Goal: Task Accomplishment & Management: Manage account settings

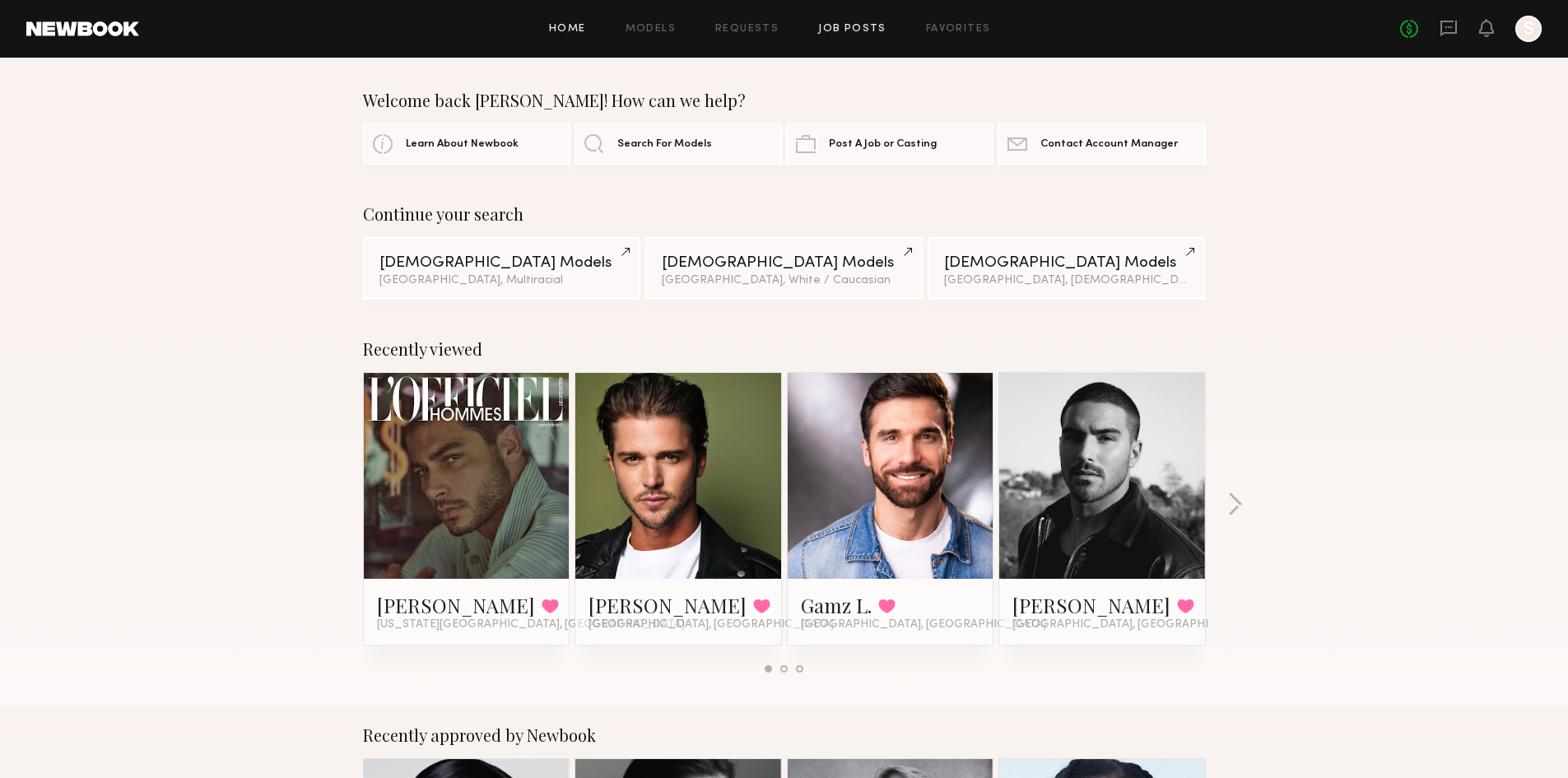
click at [854, 27] on link "Job Posts" at bounding box center [852, 29] width 69 height 11
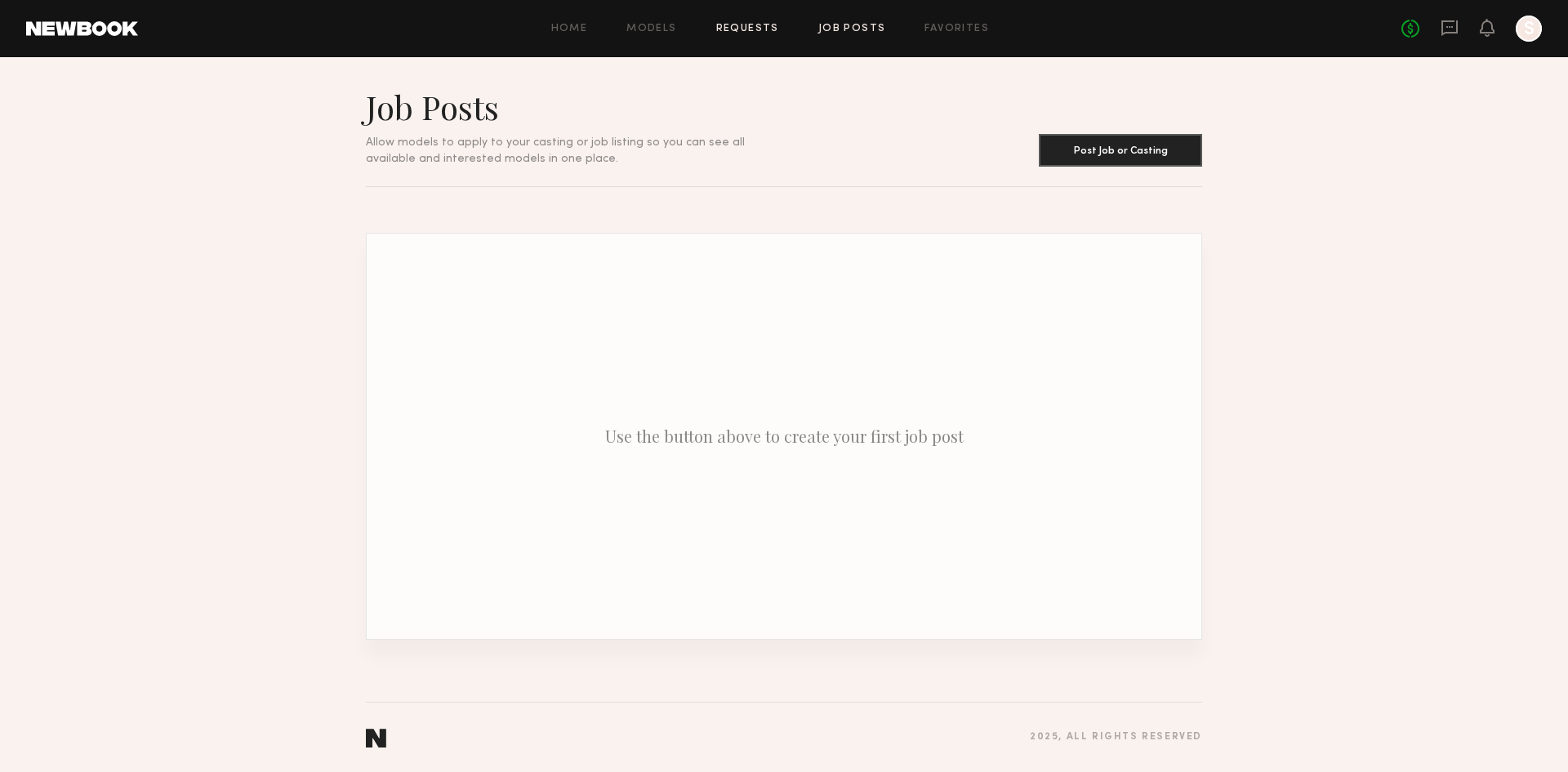
click at [778, 24] on link "Requests" at bounding box center [748, 29] width 63 height 11
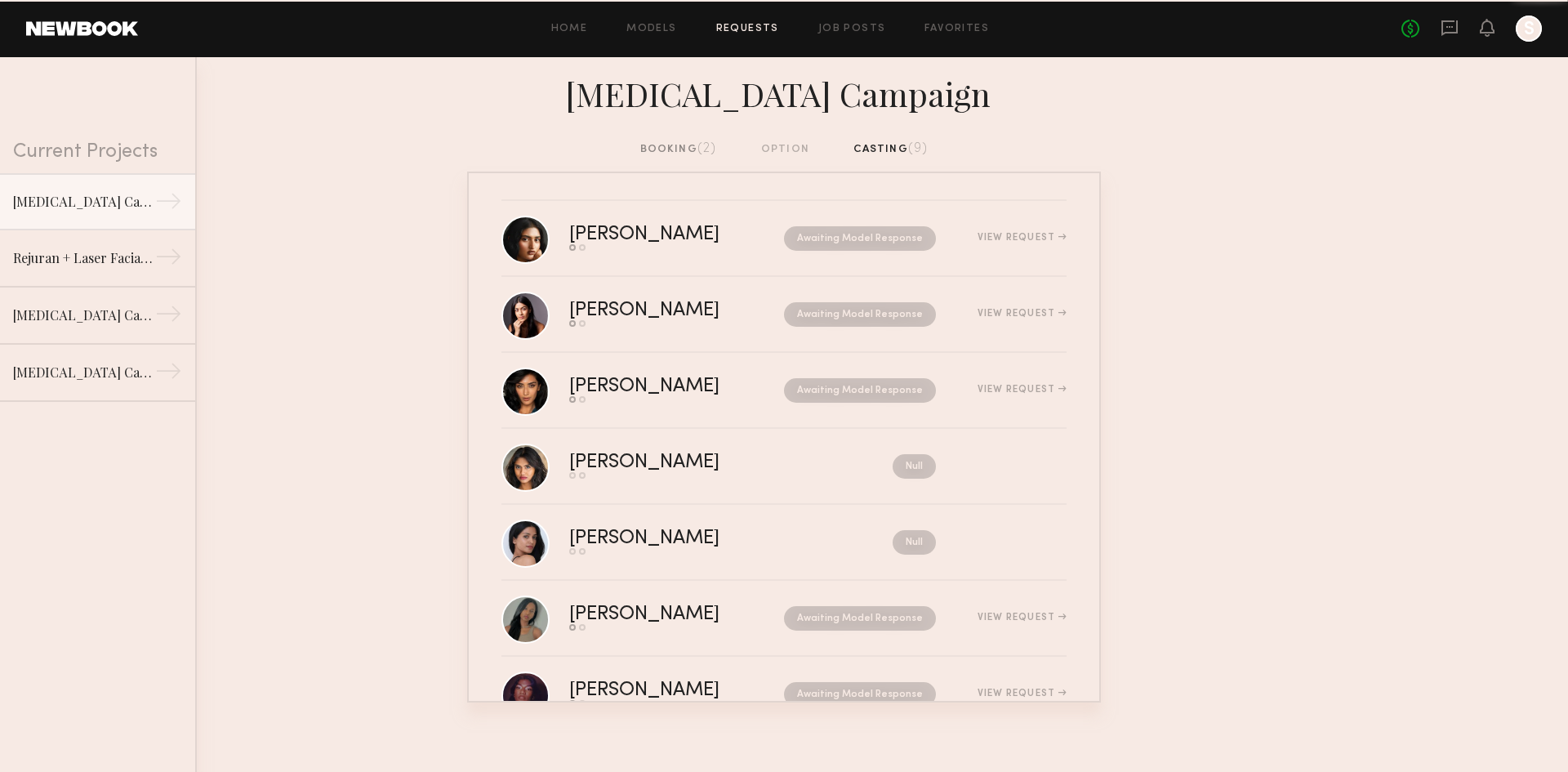
click at [694, 145] on div "booking (2)" at bounding box center [678, 149] width 77 height 18
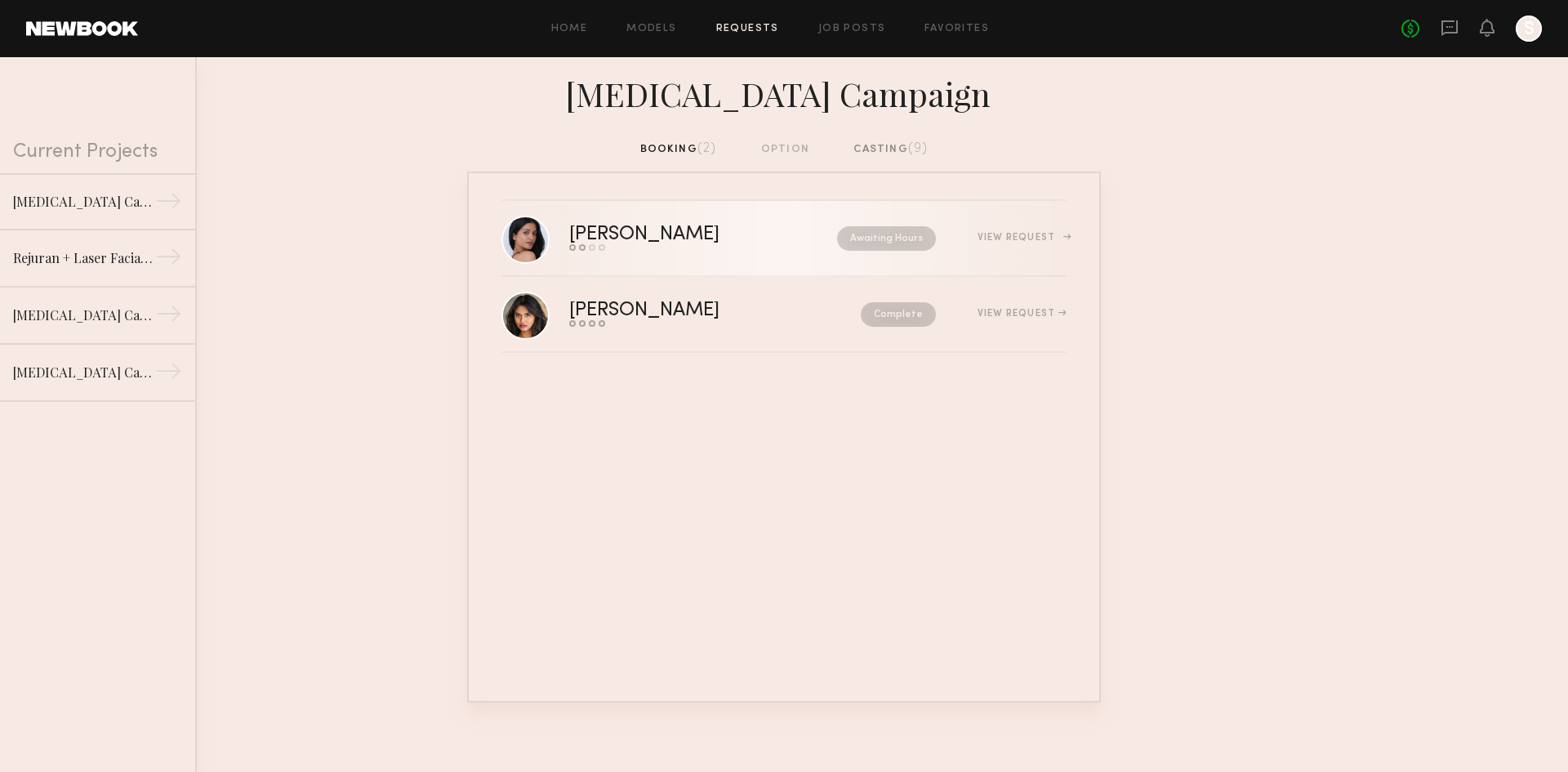
click at [625, 226] on div "[PERSON_NAME]" at bounding box center [673, 235] width 209 height 19
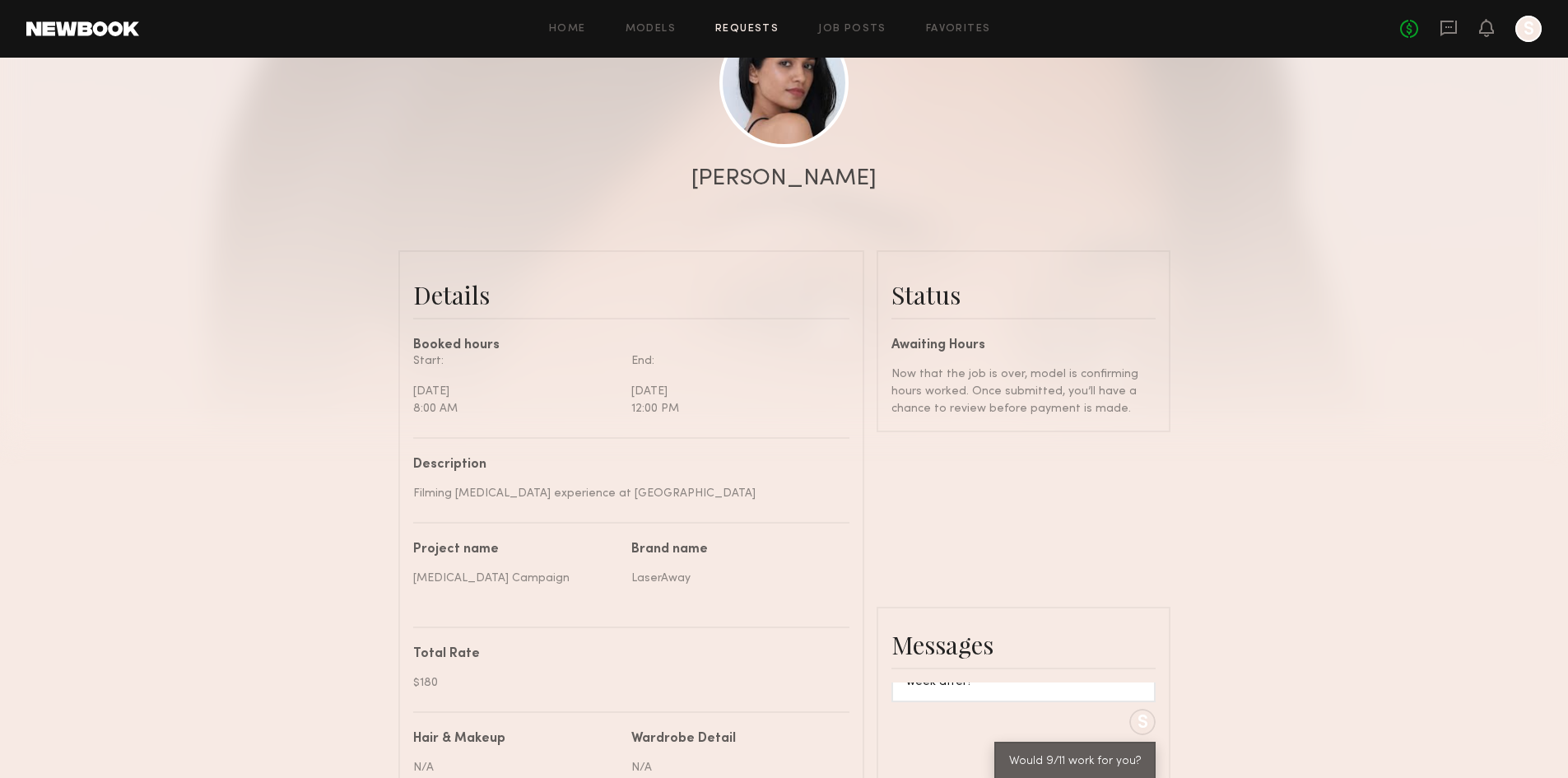
scroll to position [165, 0]
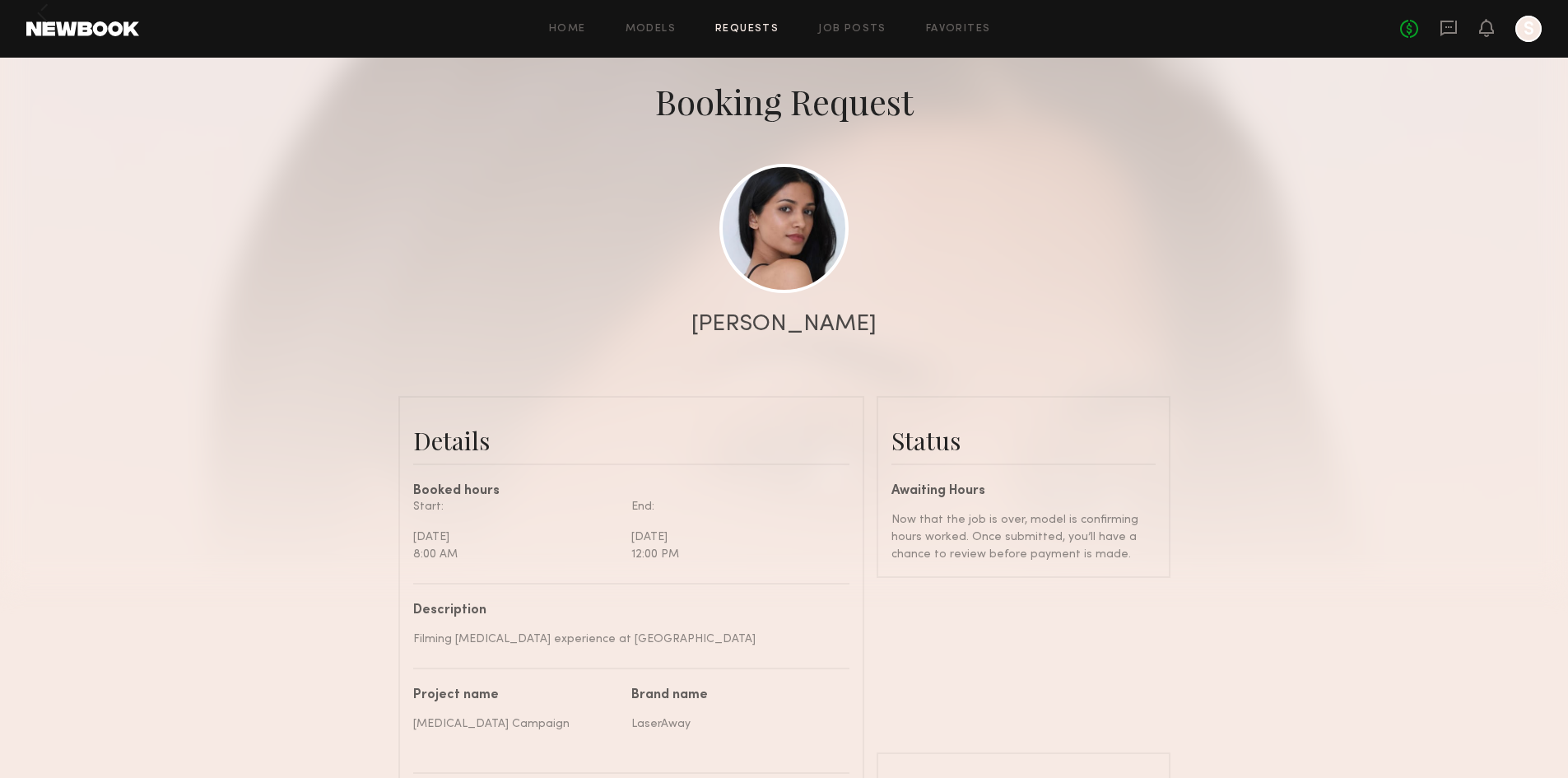
scroll to position [2392, 0]
